Goal: Check status: Check status

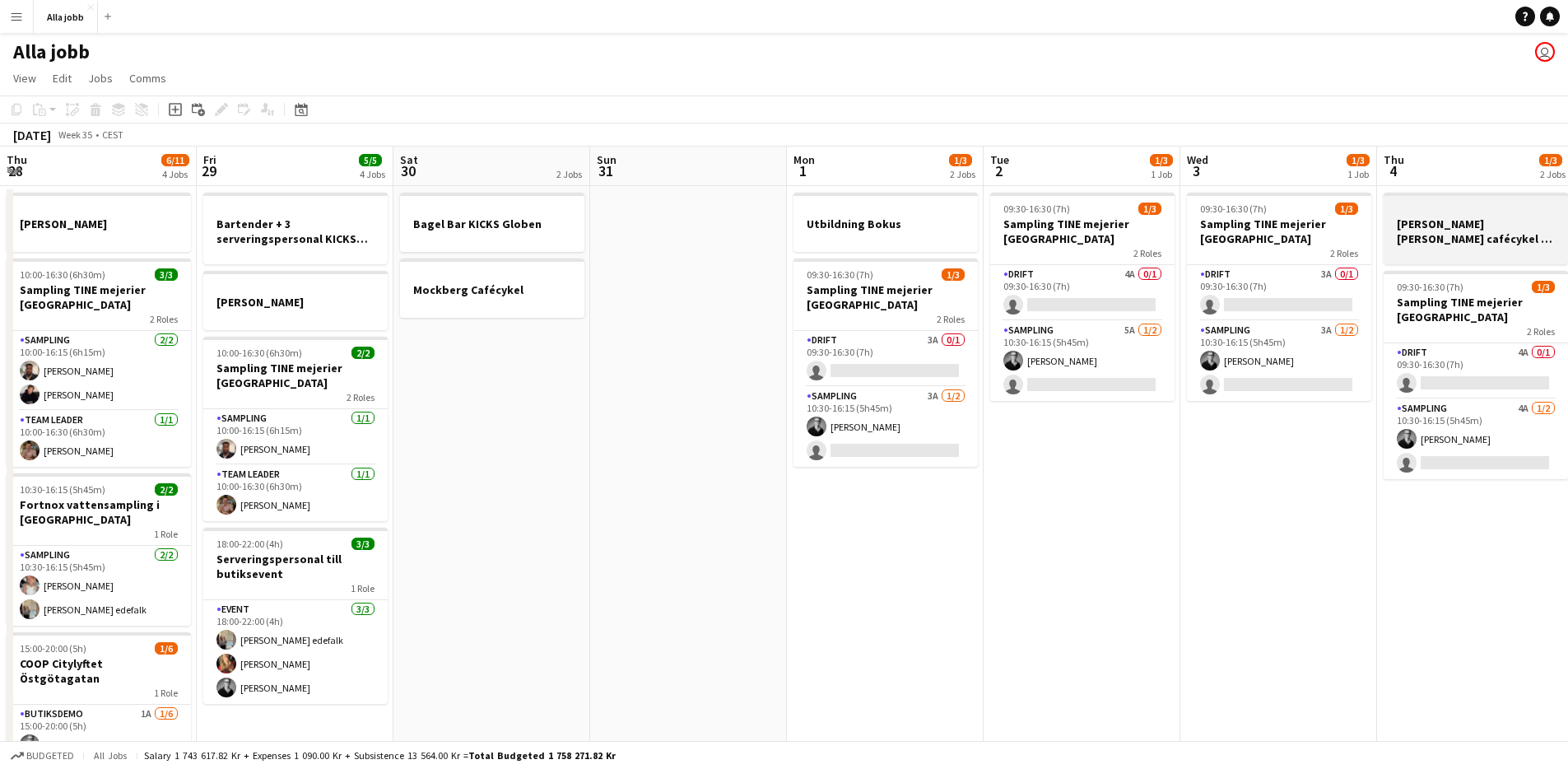
scroll to position [0, 570]
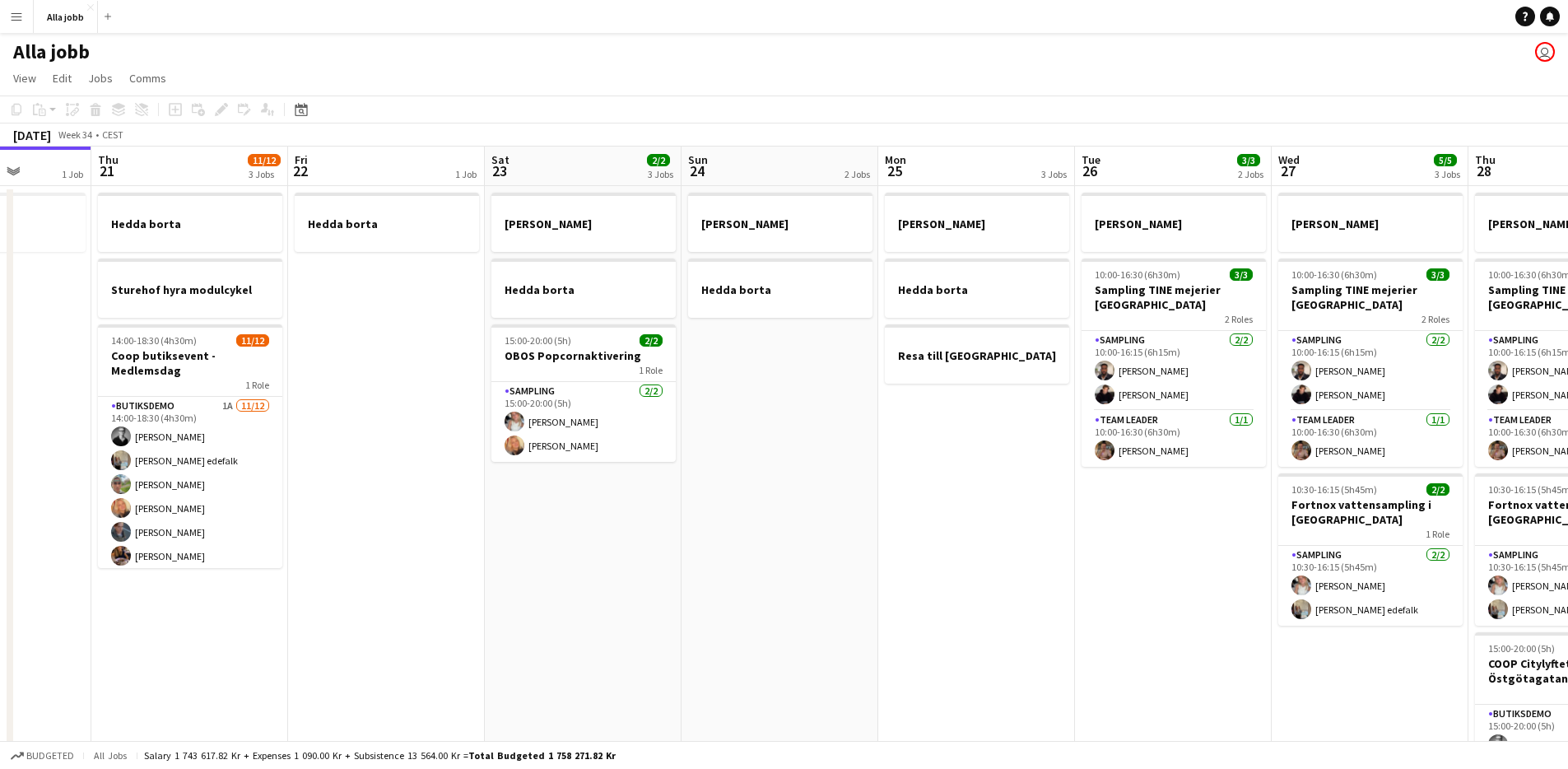
scroll to position [0, 746]
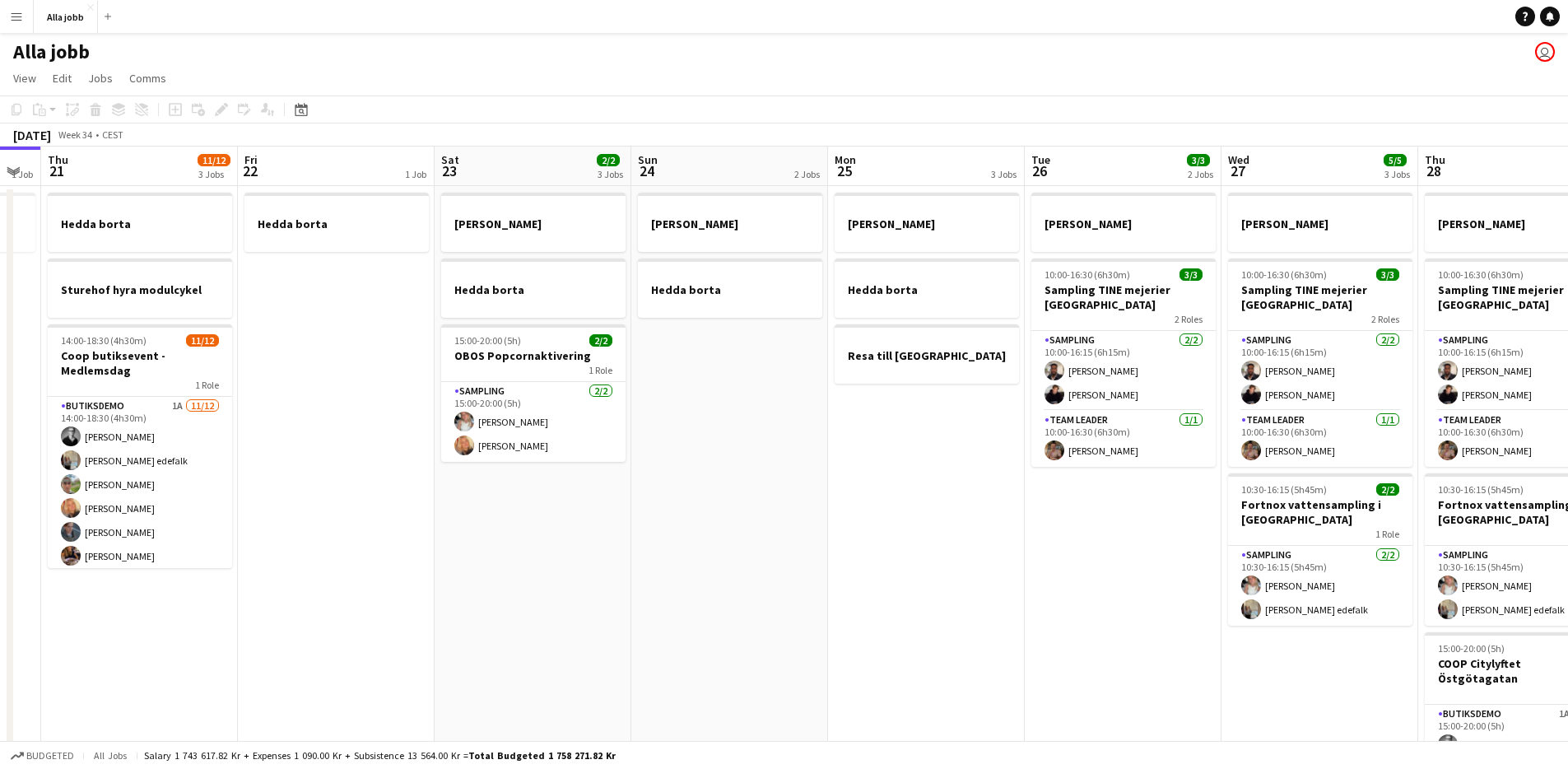
drag, startPoint x: 806, startPoint y: 590, endPoint x: 453, endPoint y: 671, distance: 362.2
click at [453, 671] on app-calendar-viewport "Sun 17 1 Job Mon 18 2 Jobs Tue 19 1 Job Wed 20 1 Job Thu 21 11/12 3 Jobs Fri 22…" at bounding box center [784, 529] width 1568 height 765
click at [463, 670] on app-date-cell "Emil borta Hedda borta 15:00-20:00 (5h) 2/2 OBOS Popcornaktivering 1 Role Sampl…" at bounding box center [533, 549] width 197 height 725
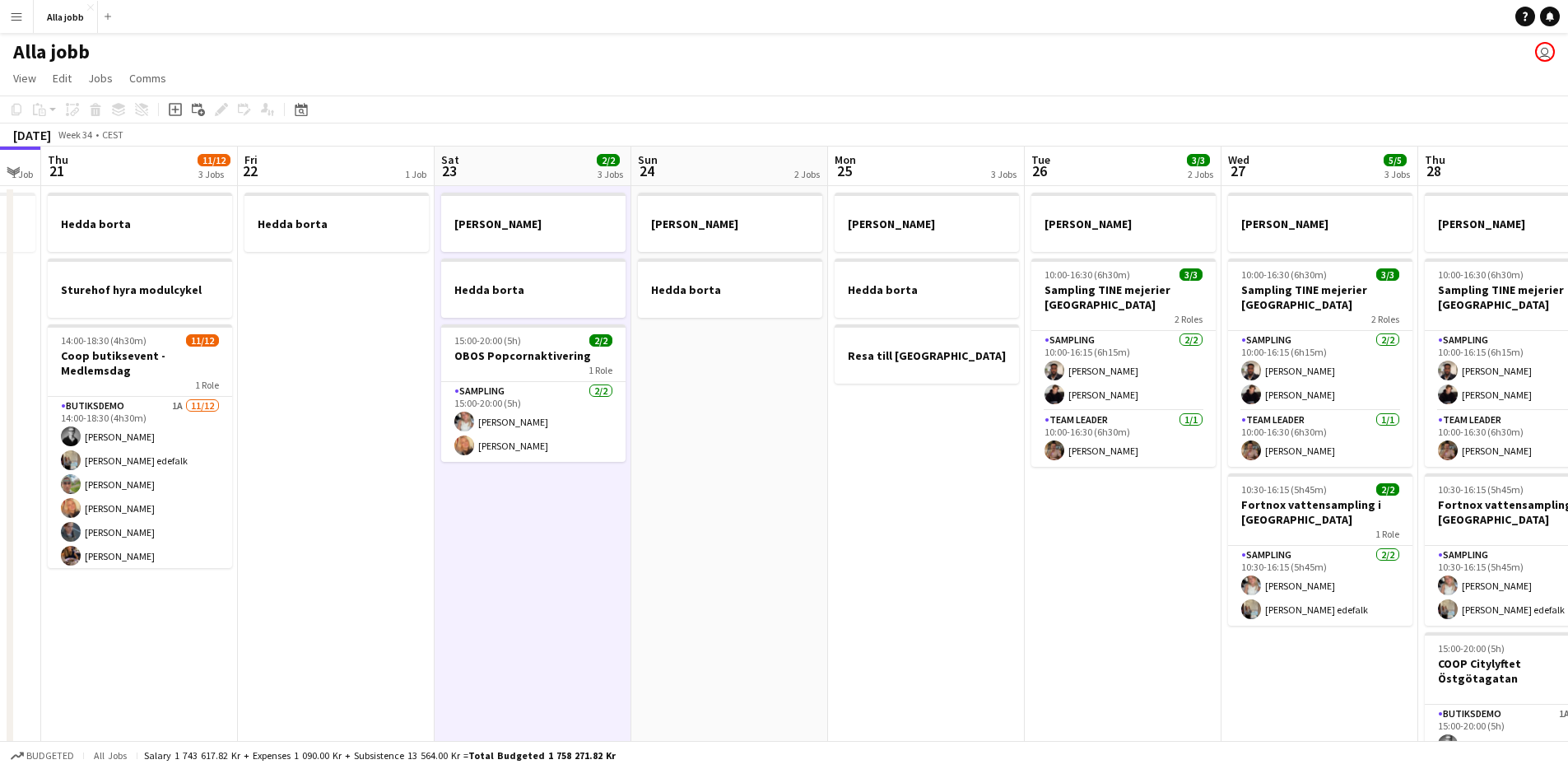
click at [397, 649] on app-date-cell "Hedda borta" at bounding box center [336, 549] width 197 height 725
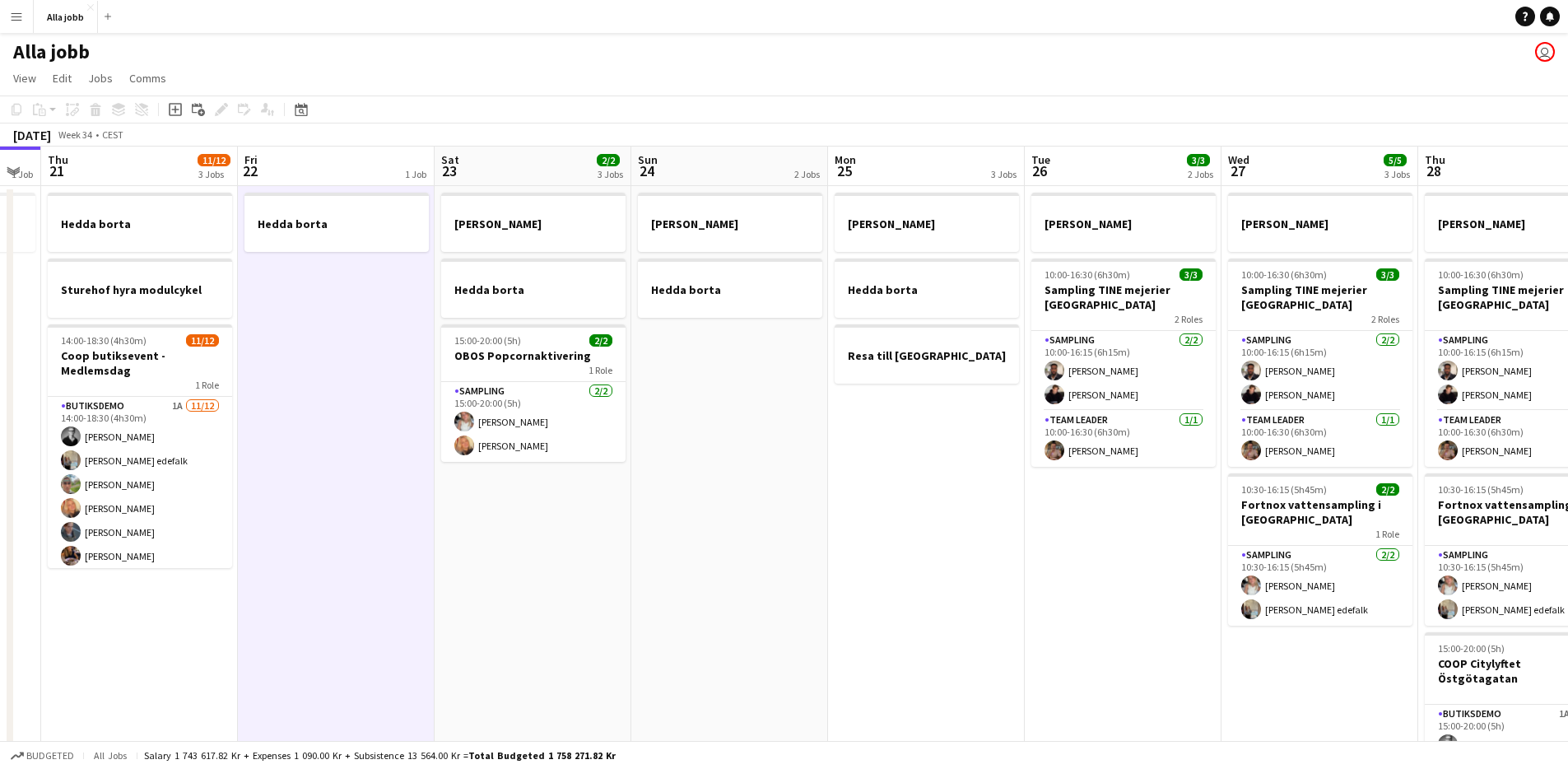
click at [525, 649] on app-date-cell "Emil borta Hedda borta 15:00-20:00 (5h) 2/2 OBOS Popcornaktivering 1 Role Sampl…" at bounding box center [533, 549] width 197 height 725
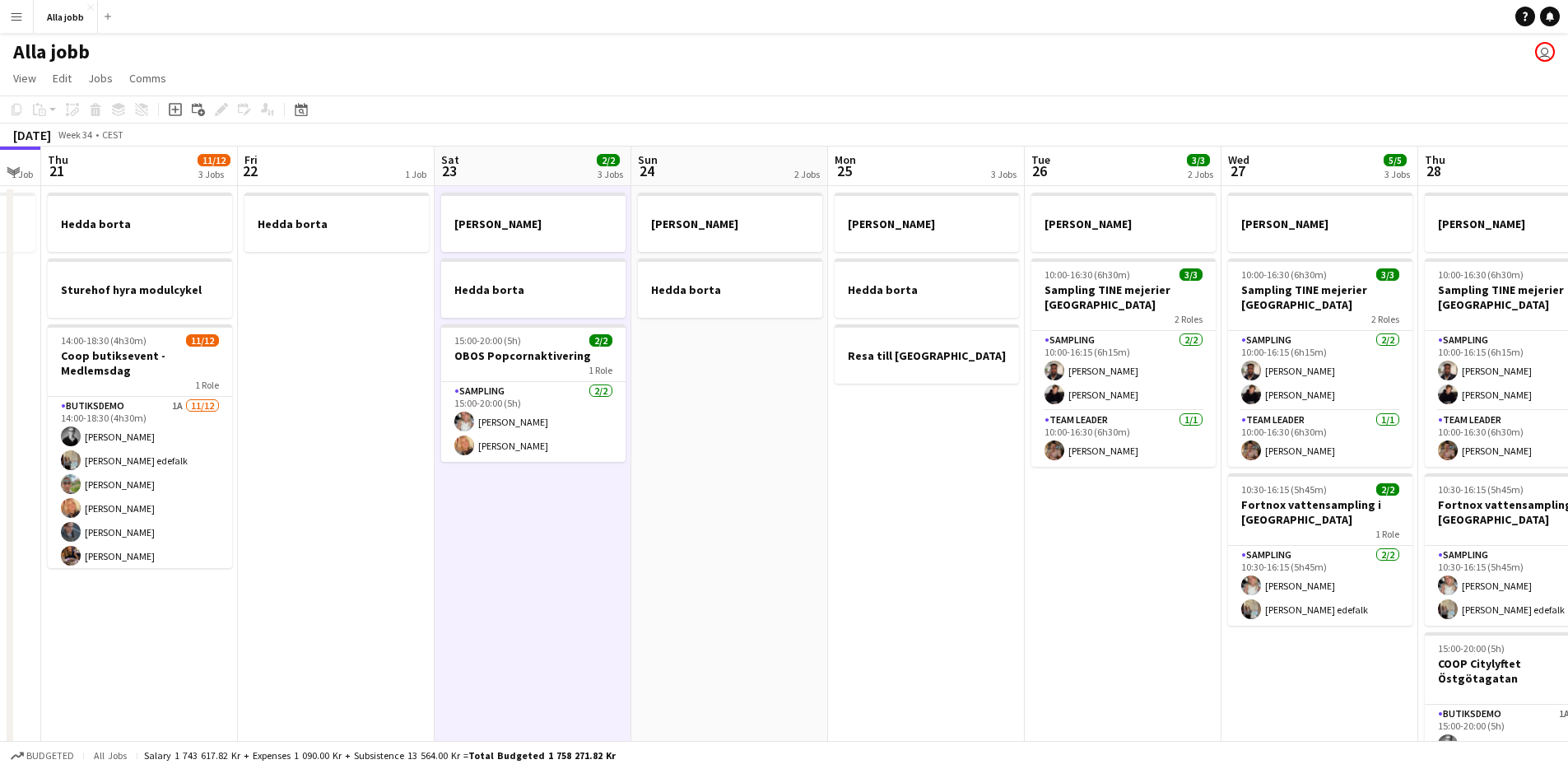
click at [509, 641] on app-date-cell "Emil borta Hedda borta 15:00-20:00 (5h) 2/2 OBOS Popcornaktivering 1 Role Sampl…" at bounding box center [533, 549] width 197 height 725
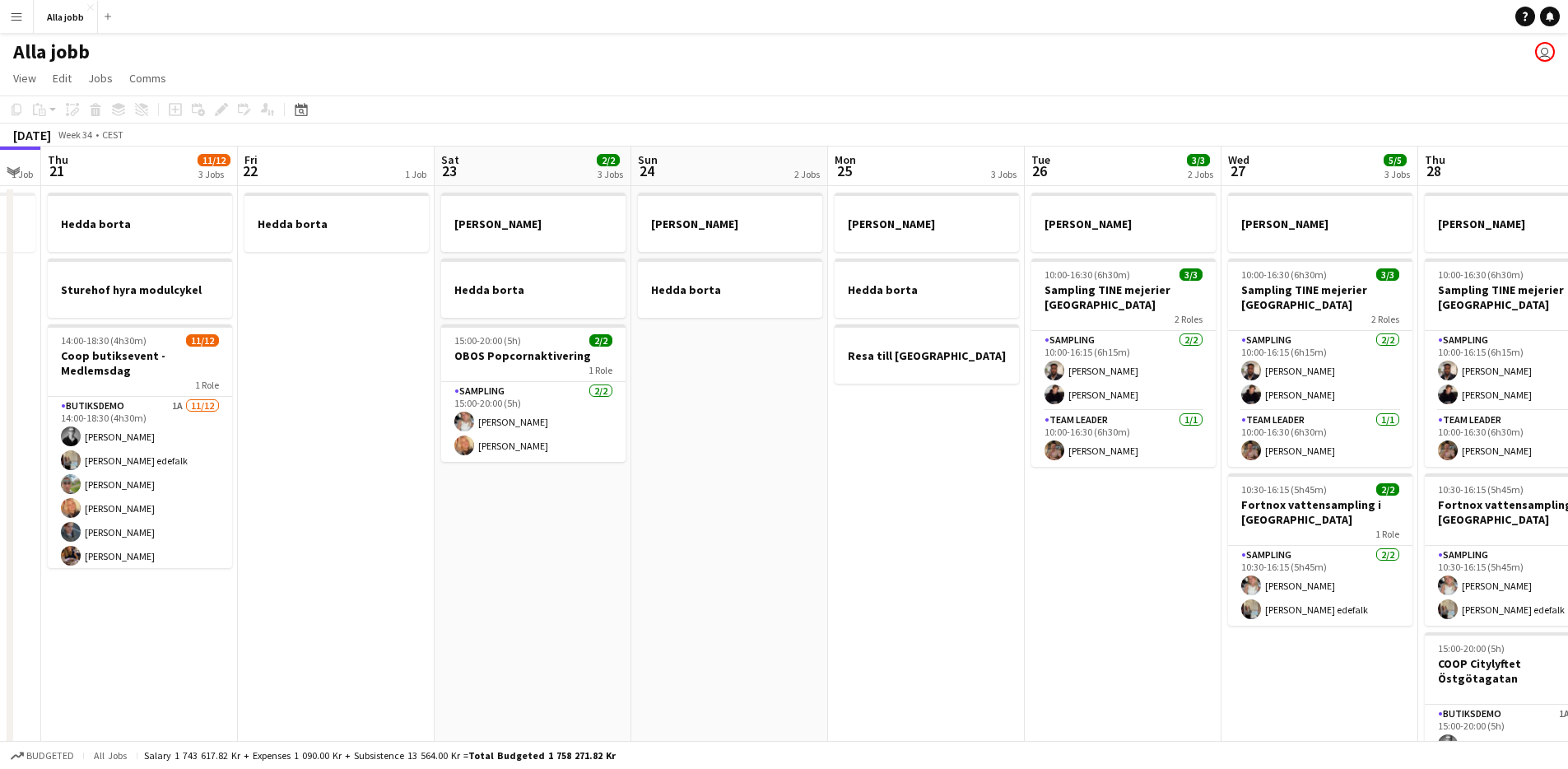
click at [505, 640] on app-date-cell "Emil borta Hedda borta 15:00-20:00 (5h) 2/2 OBOS Popcornaktivering 1 Role Sampl…" at bounding box center [533, 549] width 197 height 725
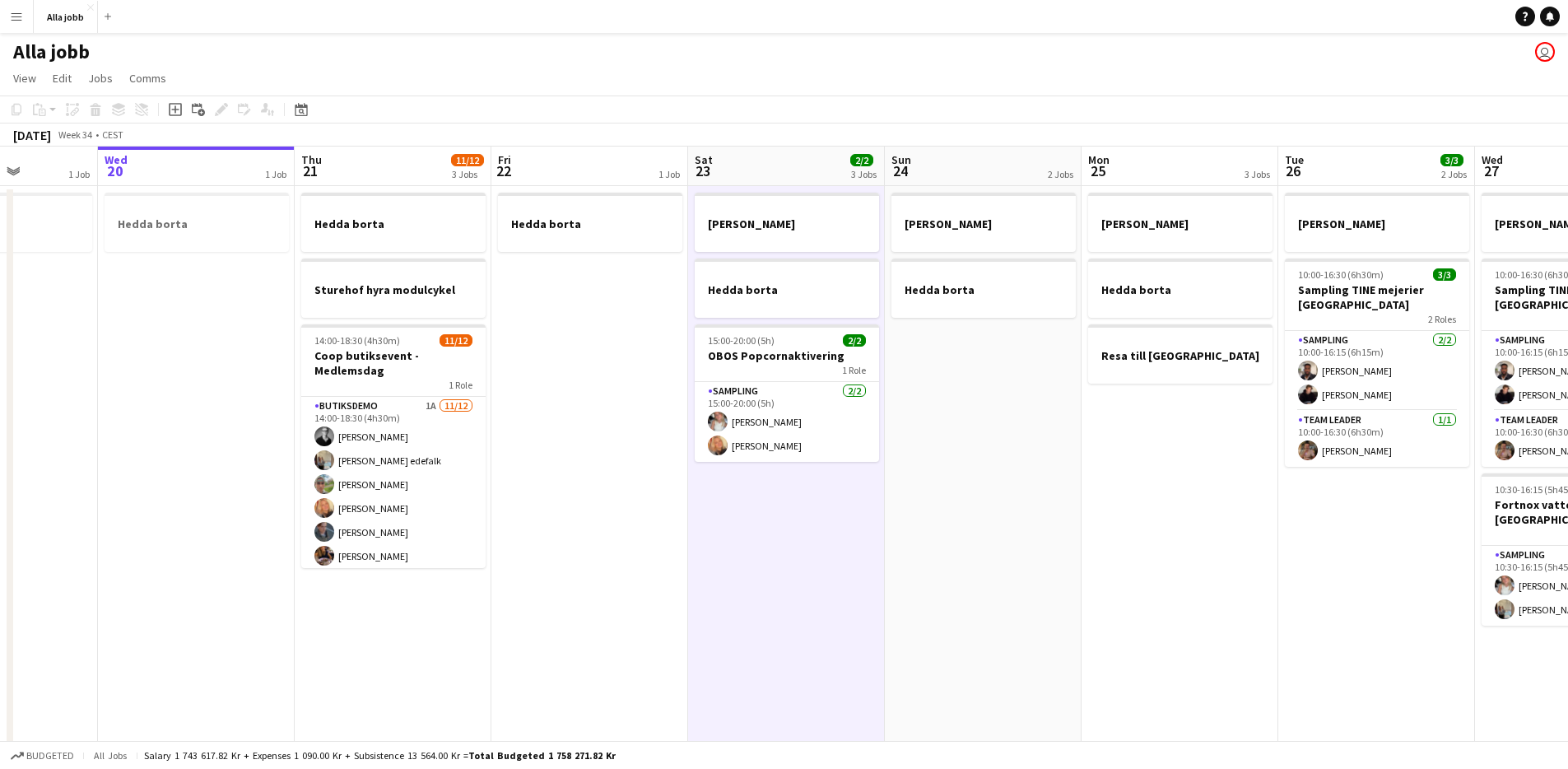
drag, startPoint x: 369, startPoint y: 595, endPoint x: 619, endPoint y: 603, distance: 250.1
click at [621, 603] on app-calendar-viewport "Sun 17 1 Job Mon 18 2 Jobs Tue 19 1 Job Wed 20 1 Job Thu 21 11/12 3 Jobs Fri 22…" at bounding box center [784, 529] width 1568 height 765
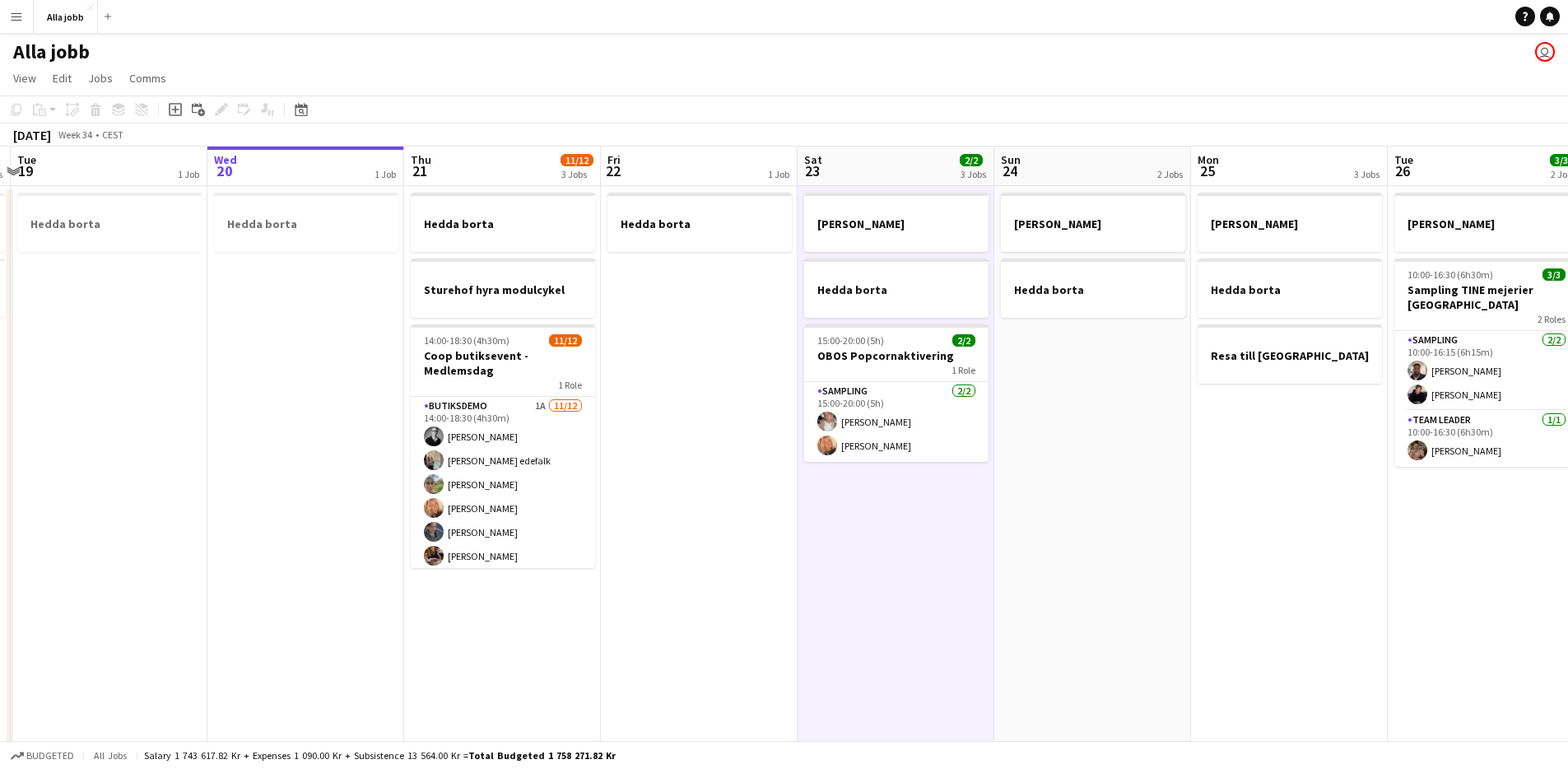
drag, startPoint x: 562, startPoint y: 607, endPoint x: 672, endPoint y: 596, distance: 110.5
click at [672, 596] on app-calendar-viewport "Sun 17 1 Job Mon 18 2 Jobs Tue 19 1 Job Wed 20 1 Job Thu 21 11/12 3 Jobs Fri 22…" at bounding box center [784, 529] width 1568 height 765
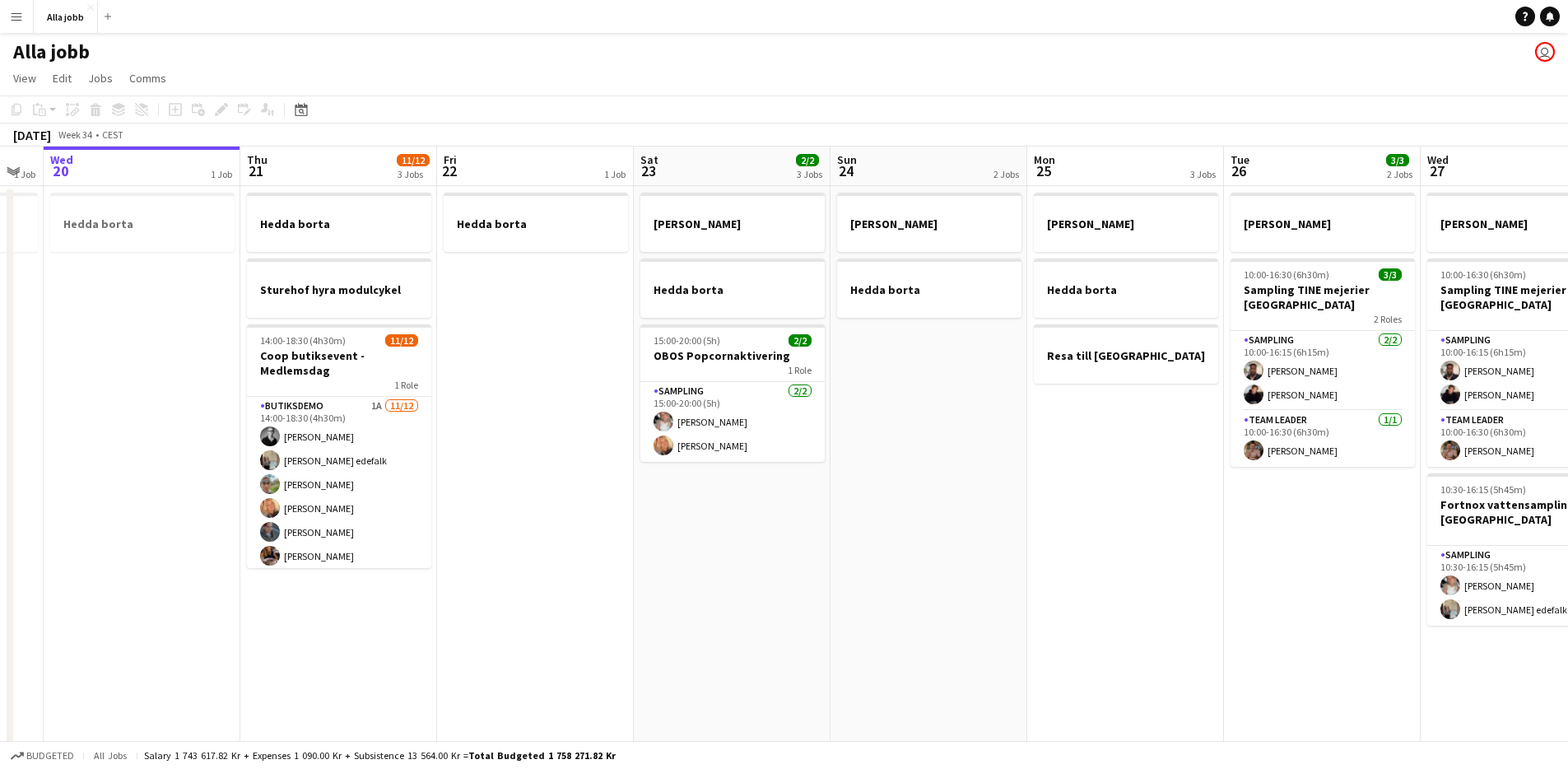
scroll to position [0, 575]
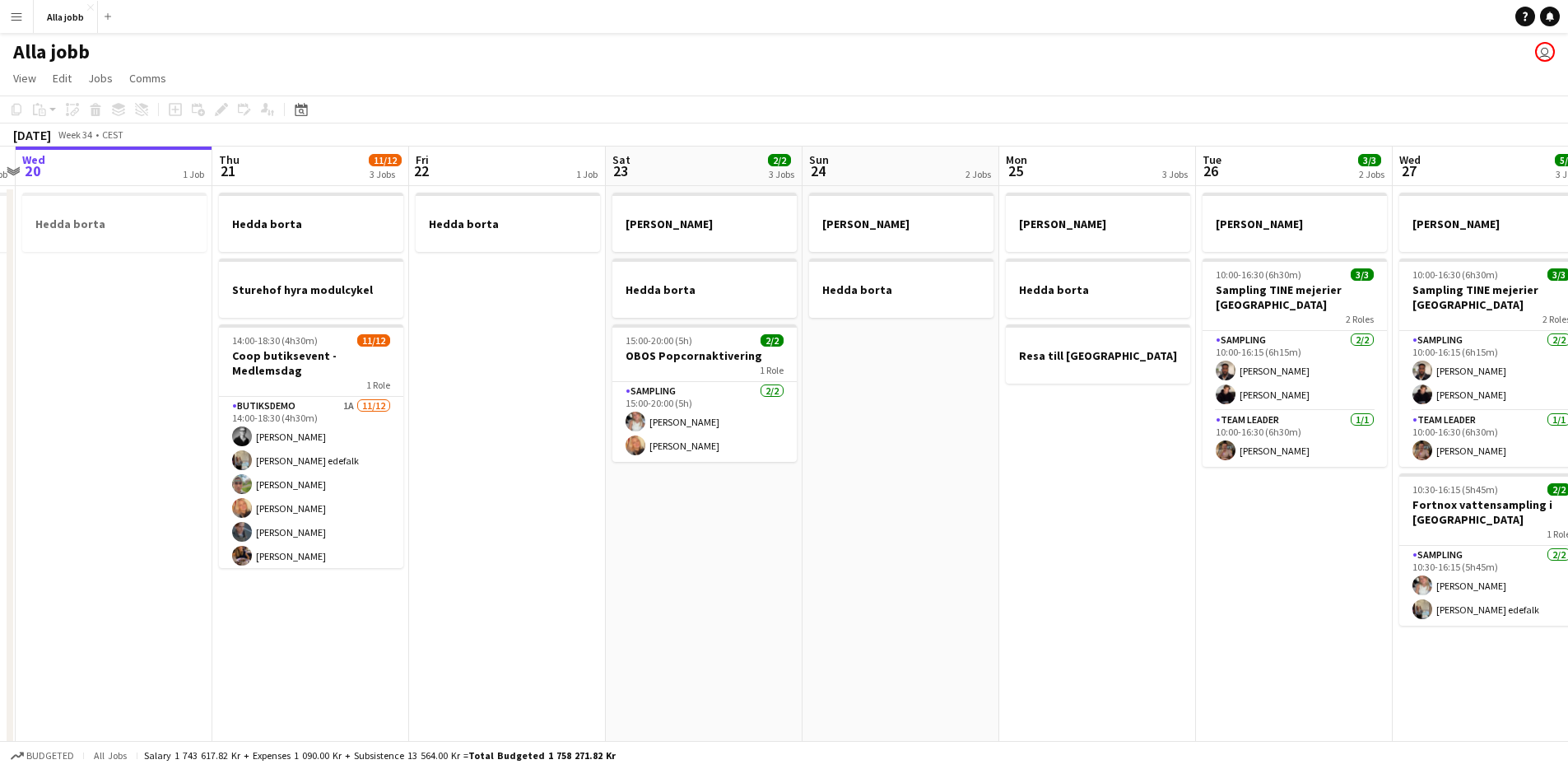
drag, startPoint x: 735, startPoint y: 527, endPoint x: 559, endPoint y: 541, distance: 176.6
click at [559, 541] on app-calendar-viewport "Sun 17 1 Job Mon 18 2 Jobs Tue 19 1 Job Wed 20 1 Job Thu 21 11/12 3 Jobs Fri 22…" at bounding box center [784, 529] width 1568 height 765
